Goal: Task Accomplishment & Management: Manage account settings

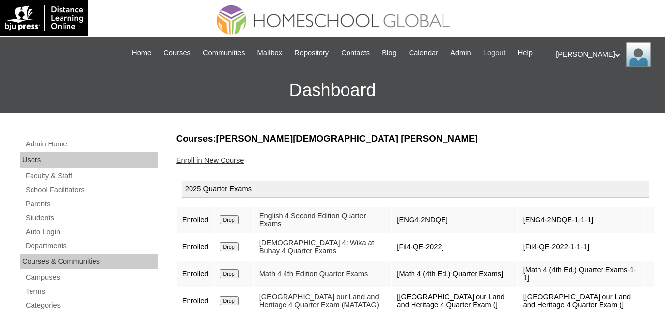
click at [505, 49] on span "Logout" at bounding box center [494, 52] width 22 height 11
drag, startPoint x: 491, startPoint y: 51, endPoint x: 485, endPoint y: 51, distance: 6.9
click at [471, 51] on span "Admin" at bounding box center [460, 52] width 21 height 11
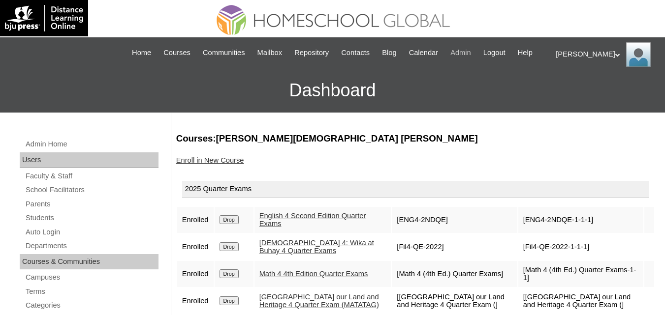
click at [471, 51] on span "Admin" at bounding box center [460, 52] width 21 height 11
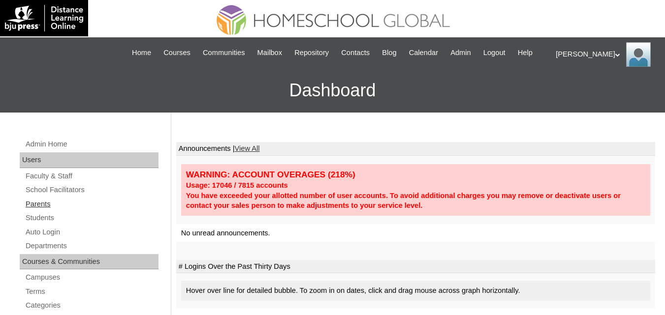
click at [43, 211] on link "Parents" at bounding box center [92, 204] width 134 height 12
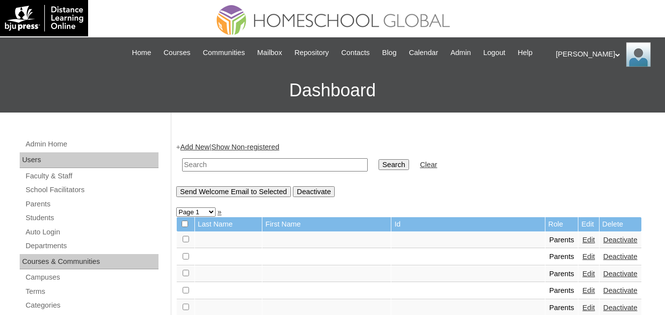
click at [242, 172] on input "text" at bounding box center [274, 164] width 185 height 13
paste input "MHP0132-TECHPH2025"
type input "MHP0132-TECHPH2025"
click at [378, 170] on input "Search" at bounding box center [393, 164] width 31 height 11
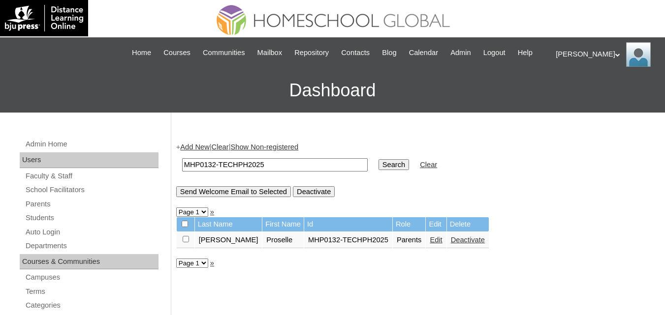
click at [430, 244] on link "Edit" at bounding box center [436, 240] width 12 height 8
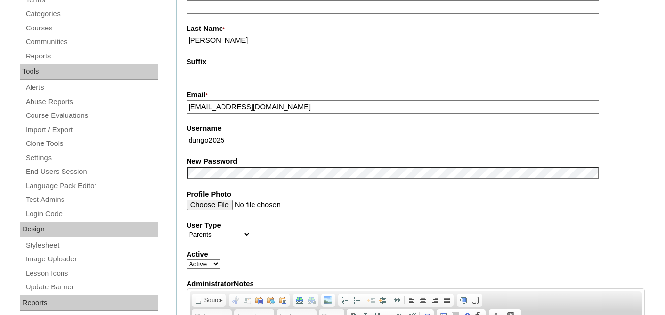
scroll to position [295, 0]
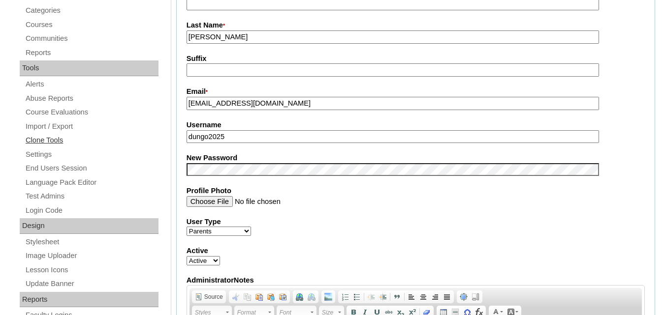
drag, startPoint x: 232, startPoint y: 151, endPoint x: 151, endPoint y: 150, distance: 81.7
type input "v"
paste input "dungo2025"
type input "dungo2025"
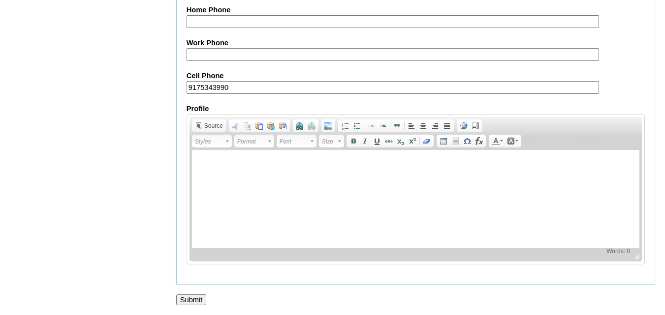
scroll to position [989, 0]
click at [203, 297] on input "Submit" at bounding box center [191, 300] width 31 height 11
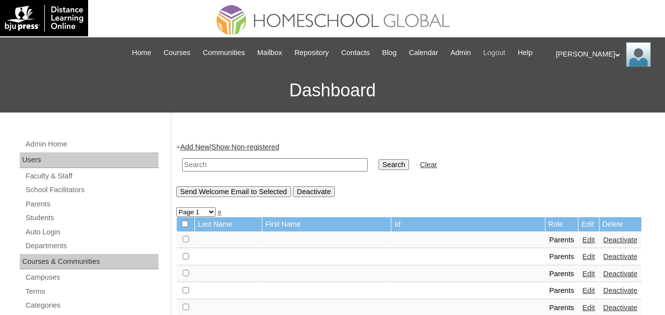
click at [505, 53] on span "Logout" at bounding box center [494, 52] width 22 height 11
